Goal: Task Accomplishment & Management: Manage account settings

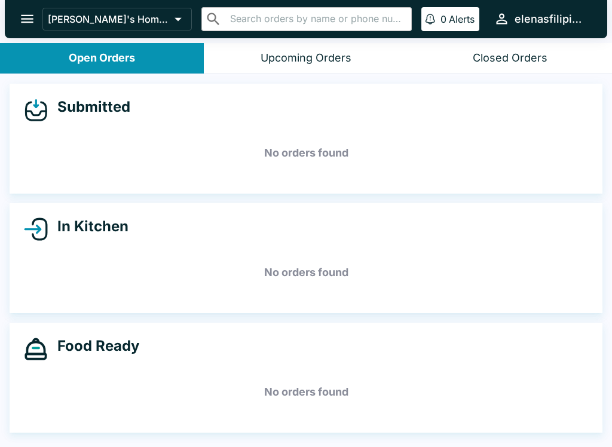
scroll to position [2, 0]
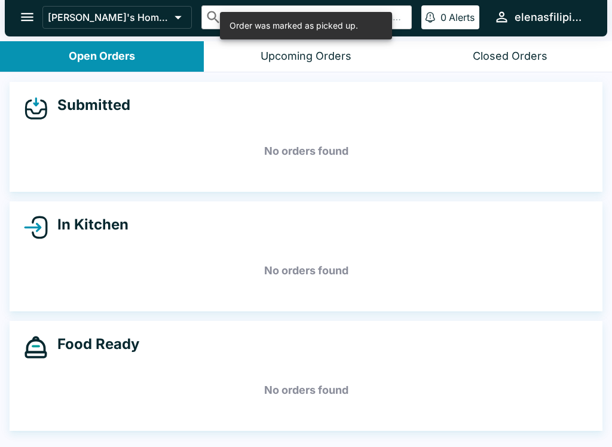
click at [14, 9] on button "open drawer" at bounding box center [27, 17] width 30 height 30
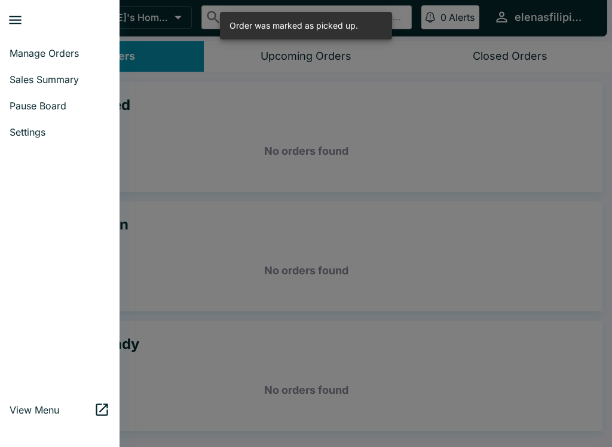
click at [23, 84] on span "Sales Summary" at bounding box center [60, 79] width 100 height 12
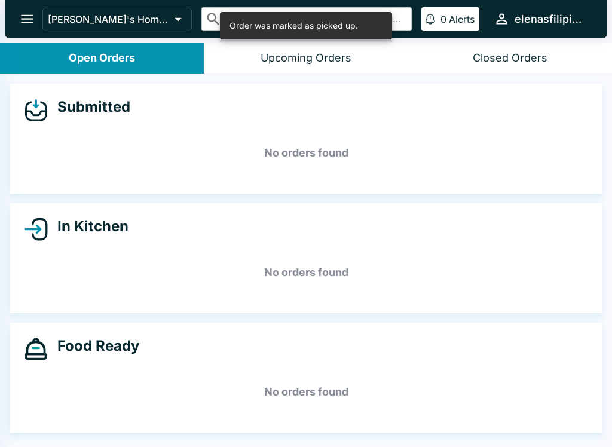
select select "03:00"
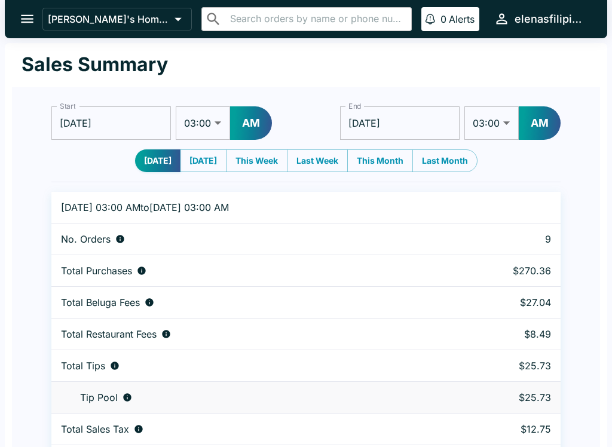
click at [18, 19] on button "open drawer" at bounding box center [27, 19] width 30 height 30
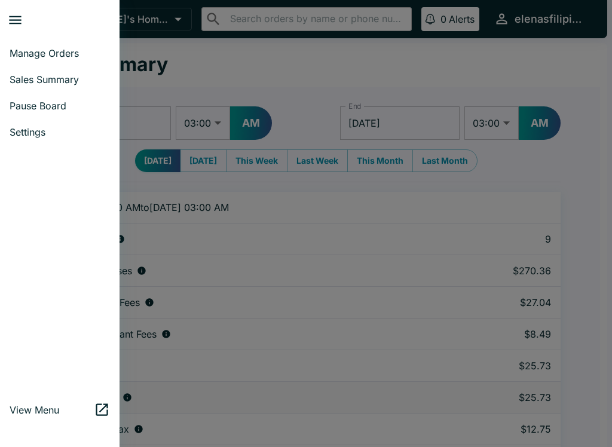
click at [20, 54] on span "Manage Orders" at bounding box center [60, 53] width 100 height 12
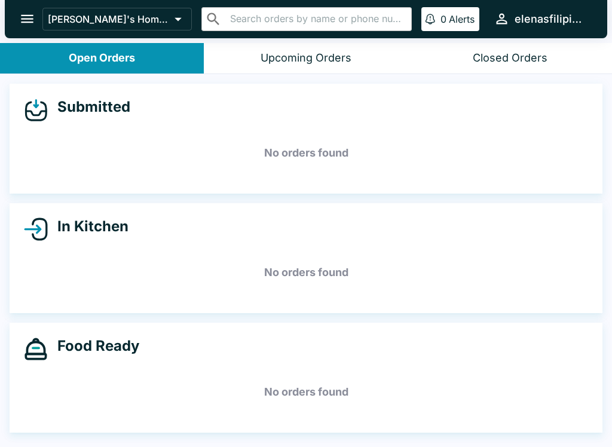
click at [21, 21] on icon "open drawer" at bounding box center [27, 19] width 16 height 16
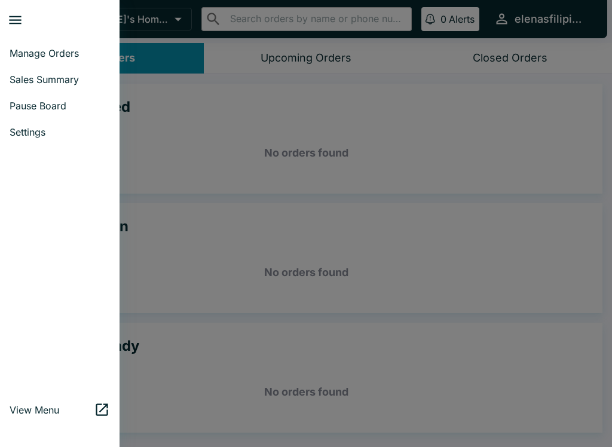
click at [24, 83] on span "Sales Summary" at bounding box center [60, 79] width 100 height 12
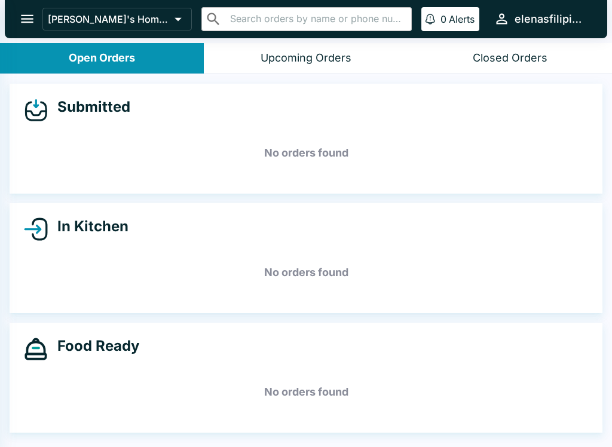
select select "03:00"
